Goal: Task Accomplishment & Management: Manage account settings

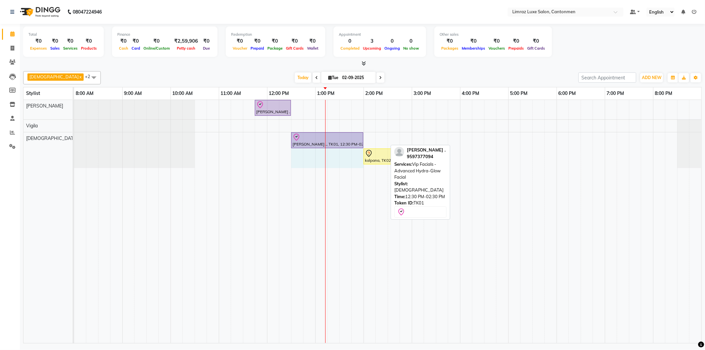
drag, startPoint x: 388, startPoint y: 137, endPoint x: 364, endPoint y: 140, distance: 24.5
click at [364, 140] on div "[PERSON_NAME] ., TK01, 11:45 AM-12:30 PM, Styling - Top (Men) [PERSON_NAME] ., …" at bounding box center [387, 221] width 627 height 243
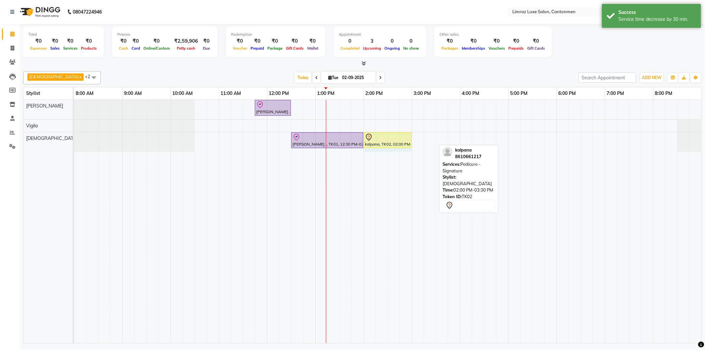
drag, startPoint x: 435, startPoint y: 139, endPoint x: 409, endPoint y: 143, distance: 26.0
click at [74, 143] on div "[PERSON_NAME] ., TK01, 12:30 PM-02:00 PM, Vip Facials - Advanced Hydra-Glow Fac…" at bounding box center [74, 142] width 0 height 20
click at [453, 72] on div "Vijitha x Vigila x [PERSON_NAME] x +2 Select All [PERSON_NAME] Vigila Vijitha T…" at bounding box center [362, 77] width 679 height 13
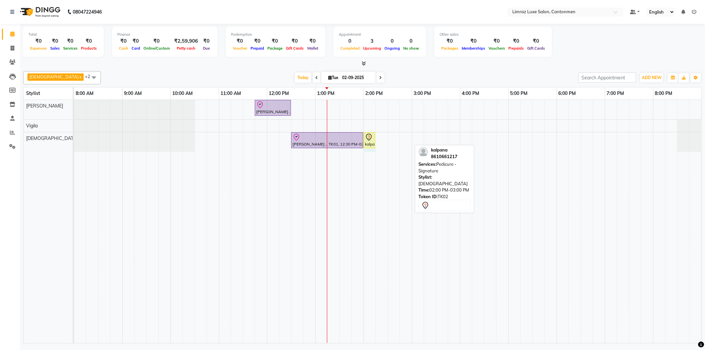
drag, startPoint x: 412, startPoint y: 136, endPoint x: 371, endPoint y: 145, distance: 42.0
click at [74, 145] on div "[PERSON_NAME] ., TK01, 12:30 PM-02:00 PM, Vip Facials - Advanced Hydra-Glow Fac…" at bounding box center [74, 142] width 0 height 20
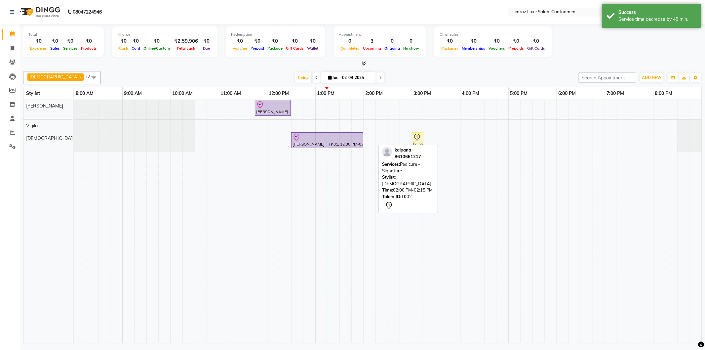
drag, startPoint x: 366, startPoint y: 139, endPoint x: 419, endPoint y: 140, distance: 52.9
click at [74, 140] on div "[PERSON_NAME] ., TK01, 12:30 PM-02:00 PM, Vip Facials - Advanced Hydra-Glow Fac…" at bounding box center [74, 142] width 0 height 20
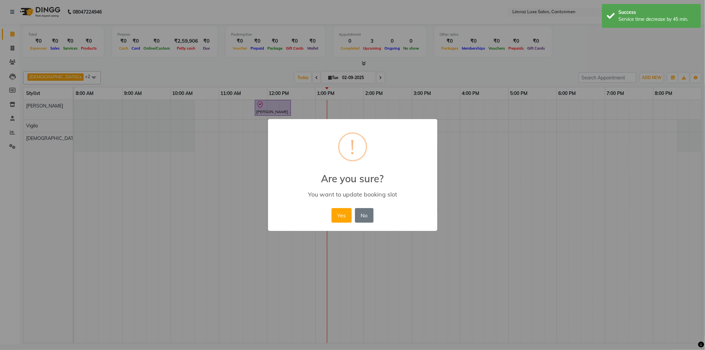
click at [332, 208] on button "Yes" at bounding box center [342, 215] width 20 height 15
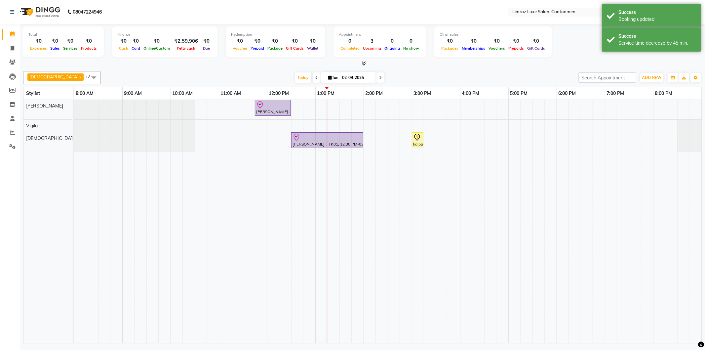
click at [427, 61] on div at bounding box center [362, 63] width 679 height 7
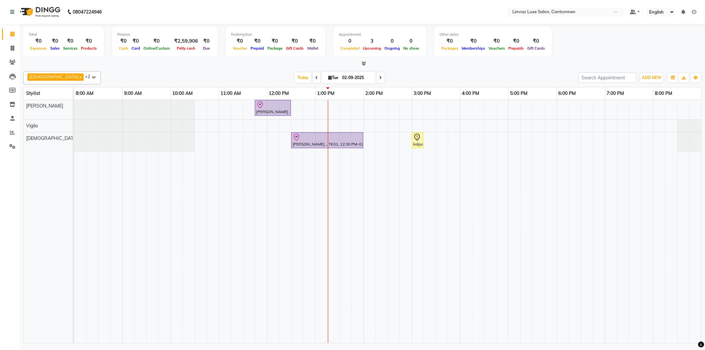
click at [123, 15] on nav "08047224946 Select Location × Limraz Luxe Salon, Cantonmen Default Panel My Pan…" at bounding box center [352, 12] width 705 height 24
drag, startPoint x: 26, startPoint y: 30, endPoint x: 102, endPoint y: 50, distance: 79.1
click at [102, 50] on div "Total ₹0 Expenses ₹0 Sales ₹0 Services ₹0 Products Finance ₹0 Cash ₹0 Card ₹0 O…" at bounding box center [362, 42] width 679 height 32
click at [108, 42] on div "Total ₹0 Expenses ₹0 Sales ₹0 Services ₹0 Products Finance ₹0 Cash ₹0 Card ₹0 O…" at bounding box center [362, 42] width 679 height 32
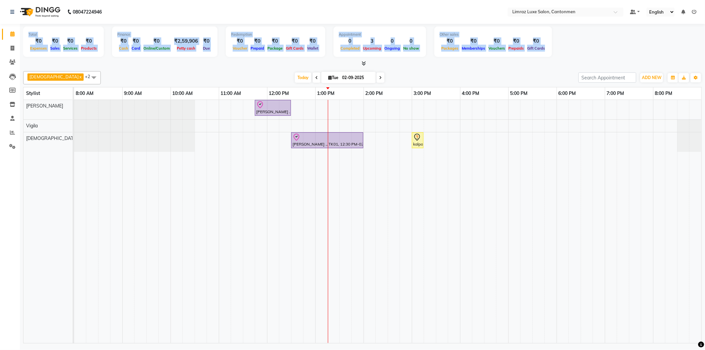
drag, startPoint x: 27, startPoint y: 32, endPoint x: 553, endPoint y: 45, distance: 525.8
click at [553, 45] on div "Total ₹0 Expenses ₹0 Sales ₹0 Services ₹0 Products Finance ₹0 Cash ₹0 Card ₹0 O…" at bounding box center [362, 42] width 679 height 32
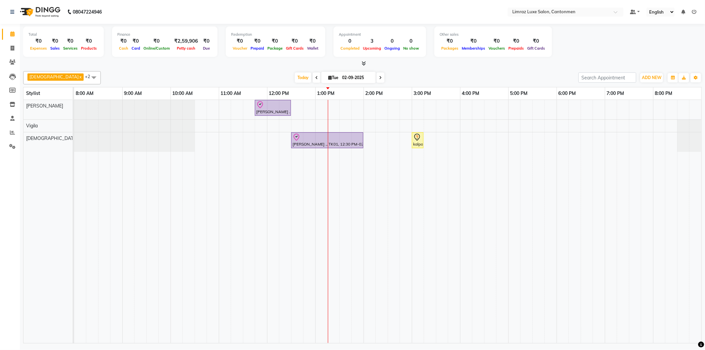
click at [573, 52] on div "Total ₹0 Expenses ₹0 Sales ₹0 Services ₹0 Products Finance ₹0 Cash ₹0 Card ₹0 O…" at bounding box center [362, 42] width 679 height 32
click at [365, 64] on icon at bounding box center [364, 63] width 4 height 5
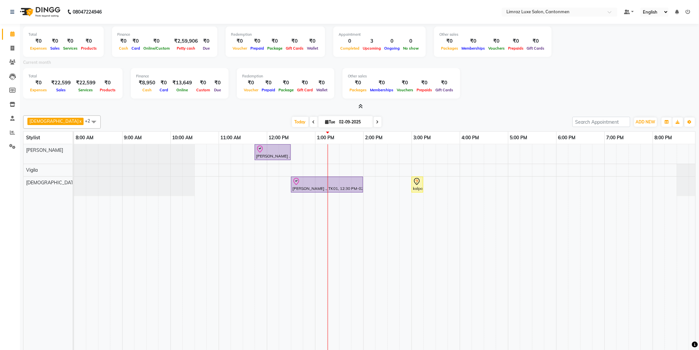
click at [362, 104] on icon at bounding box center [361, 106] width 4 height 5
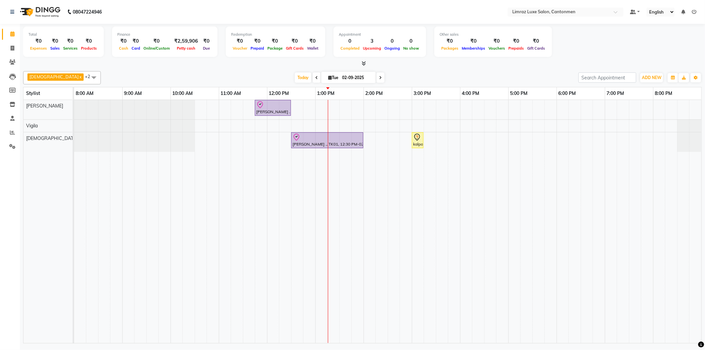
click at [410, 71] on div "Vijitha x Vigila x [PERSON_NAME] x +2 Select All [PERSON_NAME] Vigila Vijitha T…" at bounding box center [362, 77] width 679 height 13
drag, startPoint x: 26, startPoint y: 30, endPoint x: 104, endPoint y: 43, distance: 79.1
click at [104, 43] on div "Total ₹0 Expenses ₹0 Sales ₹0 Services ₹0 Products Finance ₹0 Cash ₹0 Card ₹0 O…" at bounding box center [362, 42] width 679 height 32
click at [124, 61] on div at bounding box center [362, 63] width 679 height 7
drag, startPoint x: 76, startPoint y: 91, endPoint x: 161, endPoint y: 94, distance: 84.7
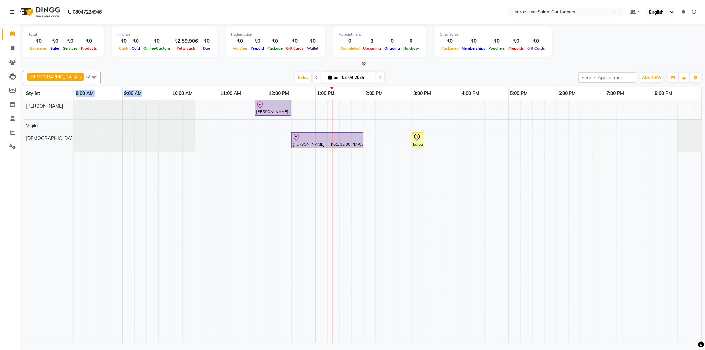
click at [161, 94] on tr "8:00 AM 9:00 AM 10:00 AM 11:00 AM 12:00 PM 1:00 PM 2:00 PM 3:00 PM 4:00 PM 5:00…" at bounding box center [387, 93] width 627 height 13
click at [150, 77] on div "[DATE] [DATE]" at bounding box center [339, 78] width 471 height 10
click at [12, 131] on icon at bounding box center [12, 132] width 5 height 5
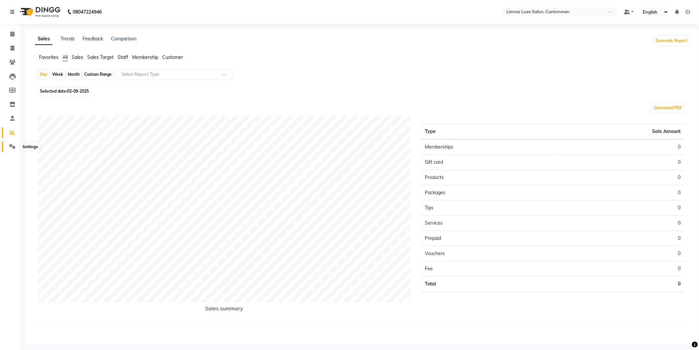
click at [12, 149] on icon at bounding box center [12, 146] width 6 height 5
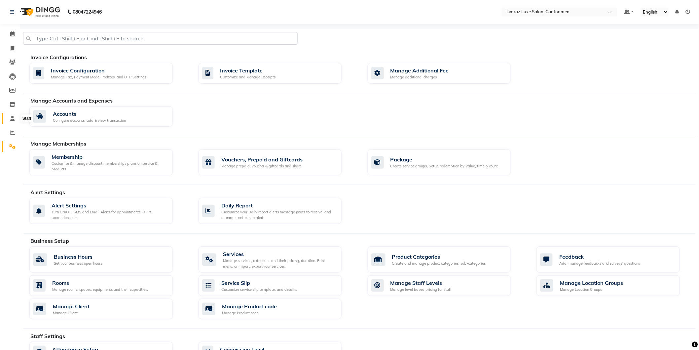
click at [12, 121] on icon at bounding box center [12, 118] width 4 height 5
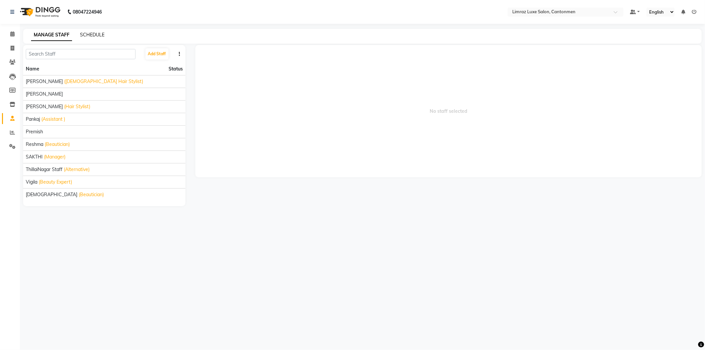
click at [99, 33] on link "SCHEDULE" at bounding box center [92, 35] width 24 height 6
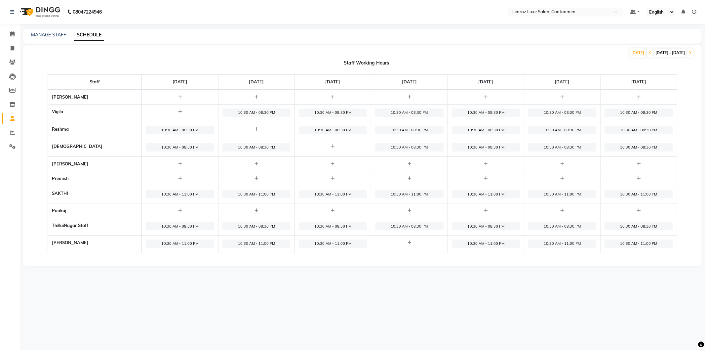
click at [49, 9] on img at bounding box center [39, 12] width 45 height 19
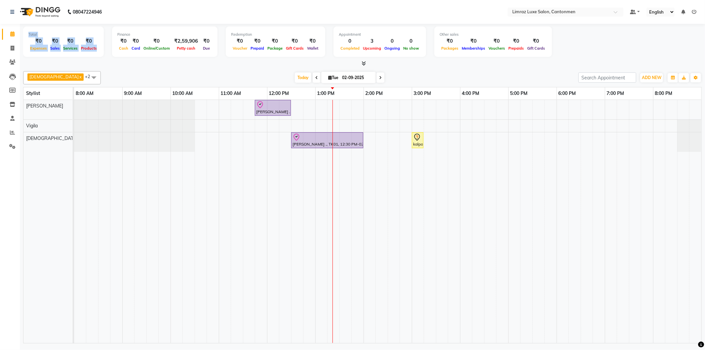
drag, startPoint x: 25, startPoint y: 30, endPoint x: 99, endPoint y: 48, distance: 76.0
click at [99, 48] on div "Total ₹0 Expenses ₹0 Sales ₹0 Services ₹0 Products" at bounding box center [63, 41] width 81 height 30
click at [114, 30] on div "Finance ₹0 Cash ₹0 Card ₹0 Online/Custom ₹2,59,906 [PERSON_NAME] cash ₹0 Due" at bounding box center [164, 41] width 105 height 30
drag, startPoint x: 114, startPoint y: 30, endPoint x: 208, endPoint y: 51, distance: 96.2
click at [208, 51] on div "Finance ₹0 Cash ₹0 Card ₹0 Online/Custom ₹2,59,906 [PERSON_NAME] cash ₹0 Due" at bounding box center [164, 41] width 105 height 30
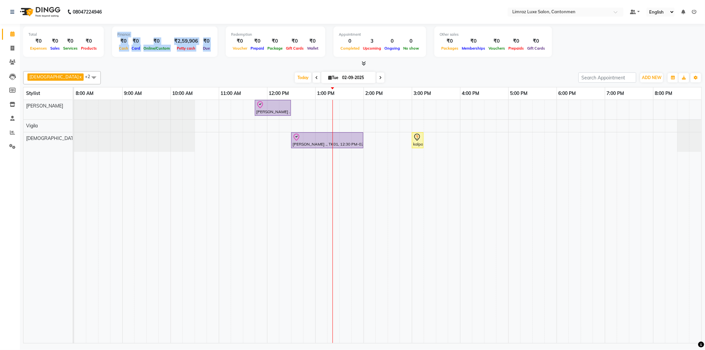
click at [208, 51] on div "Due" at bounding box center [207, 48] width 12 height 7
click at [206, 58] on div "Total ₹0 Expenses ₹0 Sales ₹0 Services ₹0 Products Finance ₹0 Cash ₹0 Card ₹0 O…" at bounding box center [362, 42] width 679 height 32
click at [153, 57] on div "Total ₹0 Expenses ₹0 Sales ₹0 Services ₹0 Products Finance ₹0 Cash ₹0 Card ₹0 O…" at bounding box center [362, 42] width 679 height 32
drag, startPoint x: 106, startPoint y: 65, endPoint x: 73, endPoint y: 69, distance: 32.9
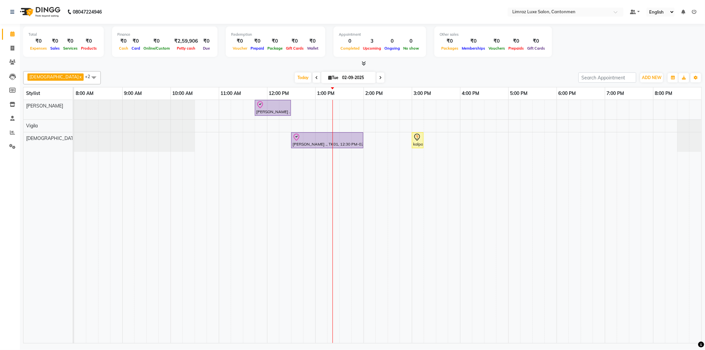
click at [73, 69] on div "Vijitha x Vigila x [PERSON_NAME] x +2 Select All [PERSON_NAME] Vigila Vijitha T…" at bounding box center [362, 205] width 679 height 275
click at [217, 71] on div "Vijitha x Vigila x [PERSON_NAME] x +2 Select All [PERSON_NAME] Vigila Vijitha T…" at bounding box center [362, 77] width 679 height 13
click at [441, 79] on div "[DATE] [DATE]" at bounding box center [339, 78] width 471 height 10
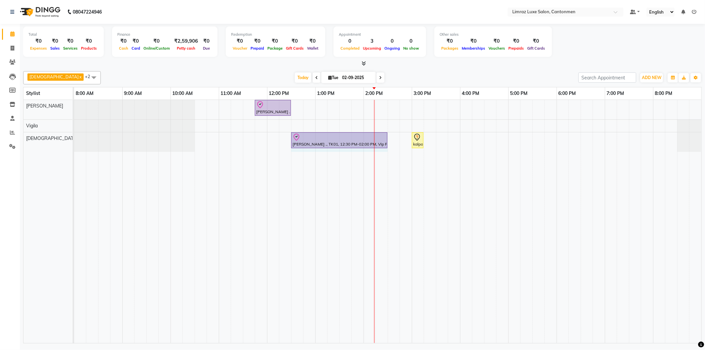
drag, startPoint x: 363, startPoint y: 139, endPoint x: 384, endPoint y: 141, distance: 20.9
click at [74, 141] on div "[PERSON_NAME] ., TK01, 12:30 PM-02:00 PM, Vip Facials - Advanced Hydra-Glow Fac…" at bounding box center [74, 142] width 0 height 20
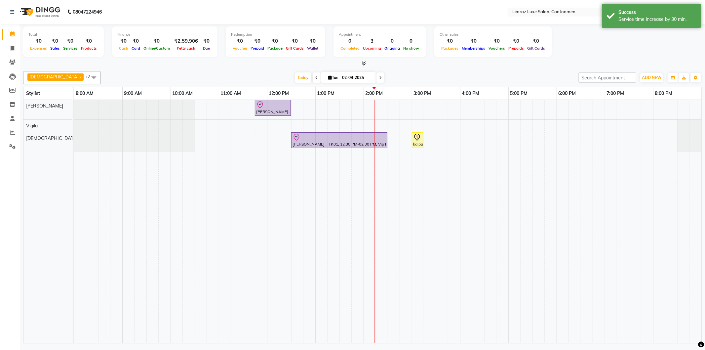
click at [243, 14] on nav "08047224946 Select Location × Limraz Luxe Salon, Cantonmen Default Panel My Pan…" at bounding box center [352, 12] width 705 height 24
